Goal: Task Accomplishment & Management: Manage account settings

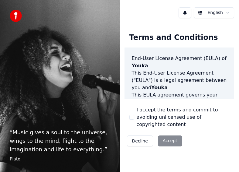
click at [161, 133] on div "Decline Accept" at bounding box center [155, 141] width 60 height 16
click at [168, 134] on div "Decline Accept" at bounding box center [155, 141] width 60 height 16
click at [167, 134] on div "Decline Accept" at bounding box center [155, 141] width 60 height 16
click at [130, 115] on button "I accept the terms and commit to avoiding unlicensed use of copyrighted content" at bounding box center [132, 117] width 5 height 5
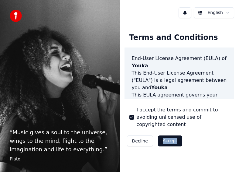
click at [168, 135] on button "Accept" at bounding box center [170, 140] width 24 height 11
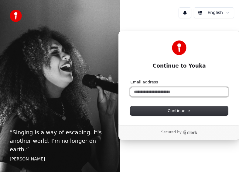
click at [157, 93] on input "Email address" at bounding box center [179, 91] width 98 height 9
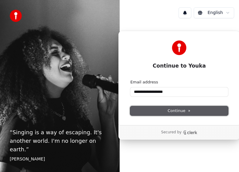
click at [176, 112] on span "Continue" at bounding box center [179, 110] width 23 height 5
type input "**********"
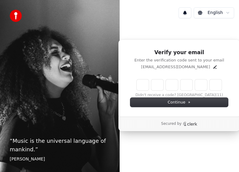
click at [143, 87] on input "Enter verification code" at bounding box center [179, 84] width 85 height 11
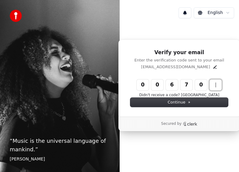
type input "******"
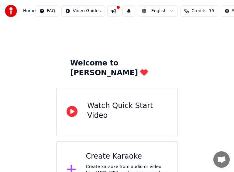
click at [72, 106] on icon at bounding box center [72, 111] width 11 height 11
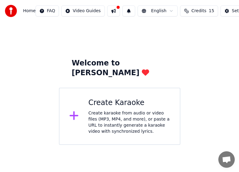
click at [114, 110] on div "Create karaoke from audio or video files (MP3, MP4, and more), or paste a URL t…" at bounding box center [129, 122] width 82 height 24
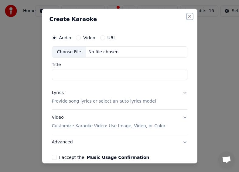
click at [188, 18] on button "Close" at bounding box center [190, 16] width 5 height 5
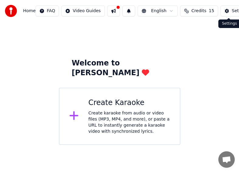
click at [224, 10] on button "Settings" at bounding box center [237, 10] width 33 height 11
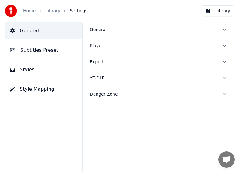
click at [225, 29] on button "General" at bounding box center [158, 30] width 137 height 16
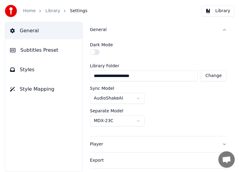
click at [208, 75] on button "Change" at bounding box center [213, 75] width 27 height 11
type input "**********"
click at [136, 119] on html "**********" at bounding box center [119, 86] width 239 height 172
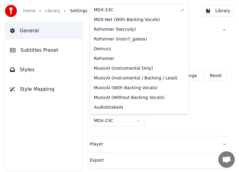
click at [136, 119] on html "**********" at bounding box center [119, 86] width 239 height 172
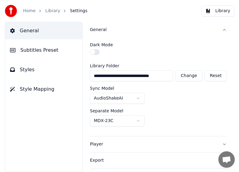
scroll to position [28, 0]
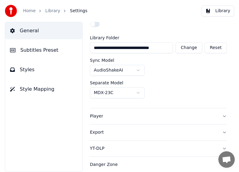
click at [220, 116] on button "Player" at bounding box center [158, 116] width 137 height 16
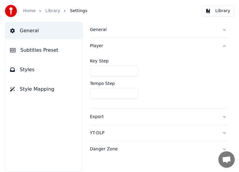
click at [224, 116] on button "Export" at bounding box center [158, 117] width 137 height 16
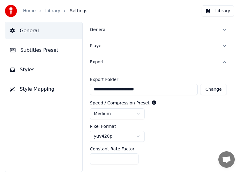
click at [207, 88] on button "Change" at bounding box center [213, 89] width 27 height 11
type input "**********"
click at [26, 50] on span "Subtitles Preset" at bounding box center [39, 50] width 38 height 7
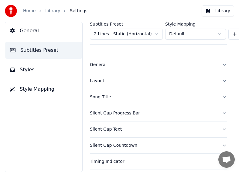
click at [26, 69] on span "Styles" at bounding box center [27, 69] width 15 height 7
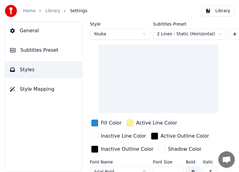
click at [32, 89] on span "Style Mapping" at bounding box center [37, 88] width 35 height 7
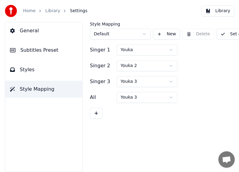
click at [15, 30] on button "General" at bounding box center [43, 30] width 77 height 17
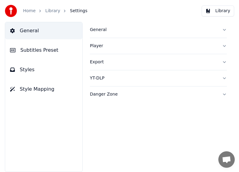
click at [224, 77] on button "YT-DLP" at bounding box center [158, 78] width 137 height 16
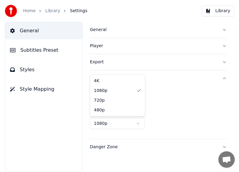
click at [140, 123] on html "Home Library Settings Library General Subtitles Preset Styles Style Mapping Gen…" at bounding box center [119, 86] width 239 height 172
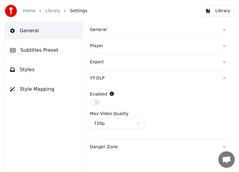
click at [182, 120] on div "720p" at bounding box center [158, 123] width 137 height 11
click at [224, 147] on button "Danger Zone" at bounding box center [158, 147] width 137 height 16
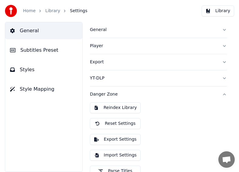
click at [21, 30] on span "General" at bounding box center [29, 30] width 19 height 7
click at [22, 30] on span "General" at bounding box center [29, 30] width 19 height 7
click at [219, 29] on button "General" at bounding box center [158, 30] width 137 height 16
